Goal: Task Accomplishment & Management: Complete application form

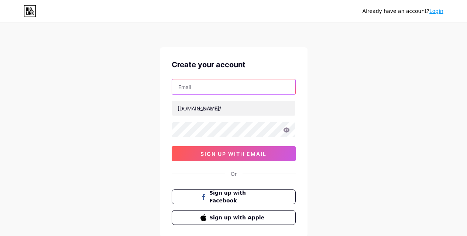
click at [230, 84] on input "text" at bounding box center [233, 86] width 123 height 15
click at [222, 86] on input "text" at bounding box center [233, 86] width 123 height 15
paste input "[EMAIL_ADDRESS][DOMAIN_NAME]"
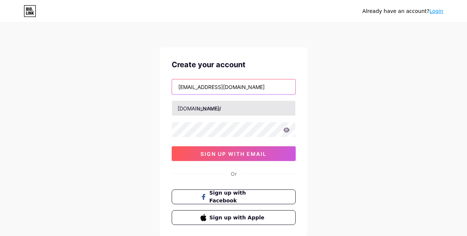
type input "[EMAIL_ADDRESS][DOMAIN_NAME]"
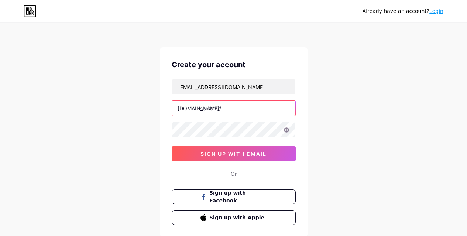
click at [234, 107] on input "text" at bounding box center [233, 108] width 123 height 15
type input "l"
type input "lucaslok"
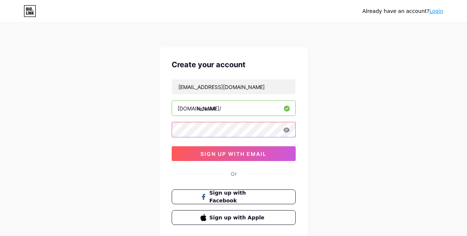
click at [124, 123] on div "Already have an account? Login Create your account [EMAIL_ADDRESS][DOMAIN_NAME]…" at bounding box center [233, 141] width 467 height 283
click at [287, 131] on icon at bounding box center [286, 129] width 7 height 5
click at [155, 120] on div "Already have an account? Login Create your account [EMAIL_ADDRESS][DOMAIN_NAME]…" at bounding box center [233, 141] width 467 height 283
click at [457, 110] on div "Already have an account? Login Create your account [EMAIL_ADDRESS][DOMAIN_NAME]…" at bounding box center [233, 141] width 467 height 283
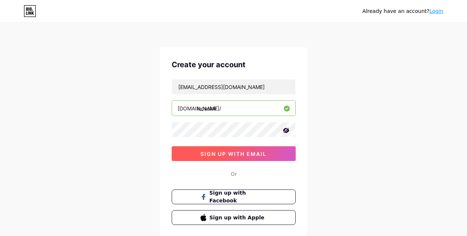
click at [222, 153] on span "sign up with email" at bounding box center [234, 154] width 66 height 6
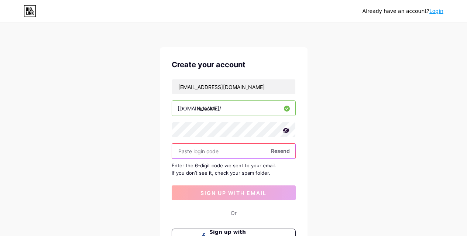
click at [220, 155] on input "text" at bounding box center [233, 151] width 123 height 15
paste input "860484"
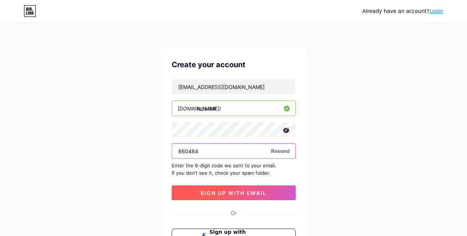
type input "860484"
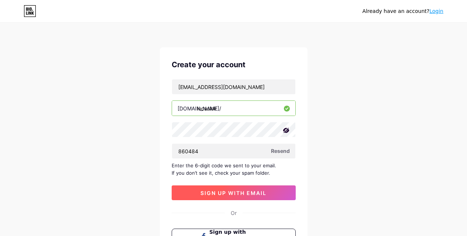
click at [226, 193] on span "sign up with email" at bounding box center [234, 193] width 66 height 6
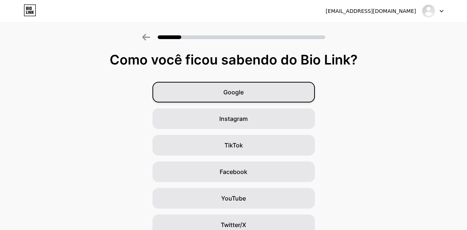
click at [268, 99] on div "Google" at bounding box center [234, 92] width 163 height 21
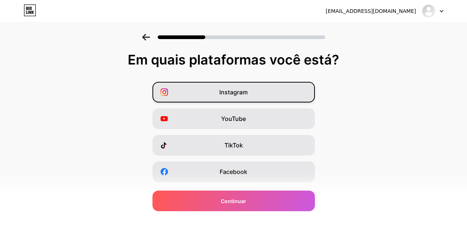
click at [243, 93] on font "Instagram" at bounding box center [233, 92] width 28 height 7
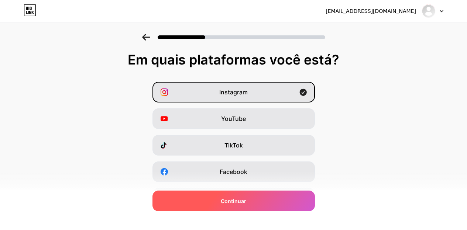
click at [245, 209] on div "Continuar" at bounding box center [234, 201] width 163 height 21
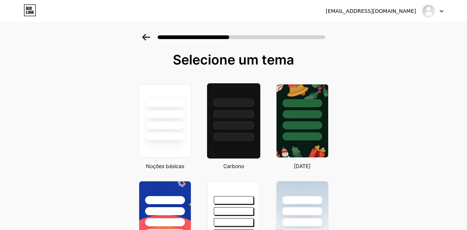
click at [246, 127] on div at bounding box center [233, 126] width 41 height 8
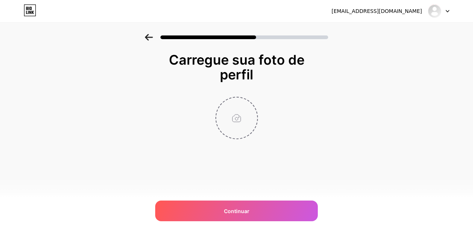
click at [230, 111] on input "file" at bounding box center [236, 118] width 41 height 41
click at [237, 123] on input "file" at bounding box center [236, 118] width 41 height 41
type input "C:\fakepath\5472558169f82f040dfe5b71007e8376.jpg"
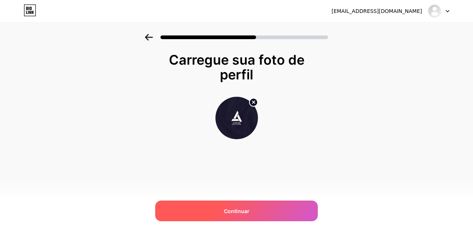
click at [255, 219] on div "Continuar" at bounding box center [236, 211] width 163 height 21
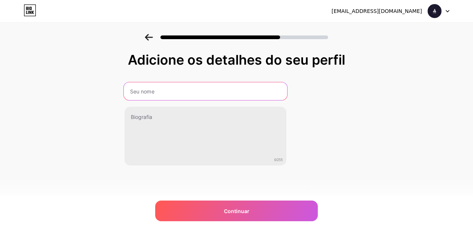
click at [156, 86] on input "text" at bounding box center [205, 91] width 163 height 18
type input "[PERSON_NAME] | Designer"
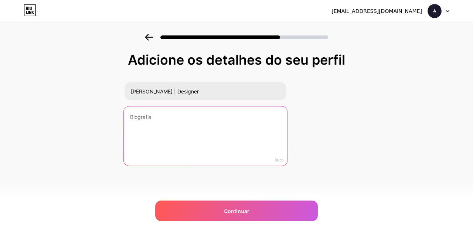
click at [202, 123] on textarea at bounding box center [205, 136] width 163 height 60
